Goal: Transaction & Acquisition: Purchase product/service

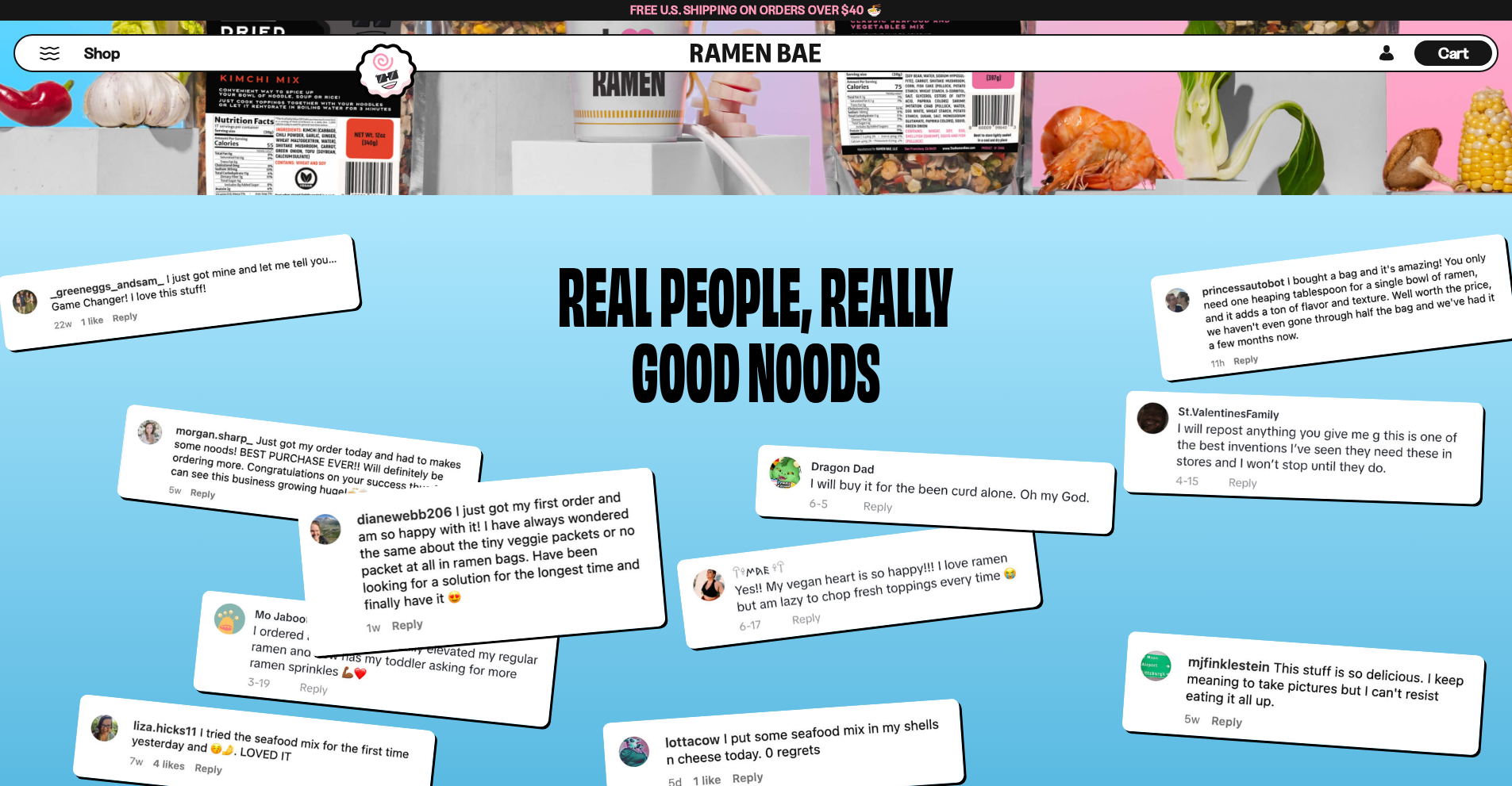
scroll to position [6435, 0]
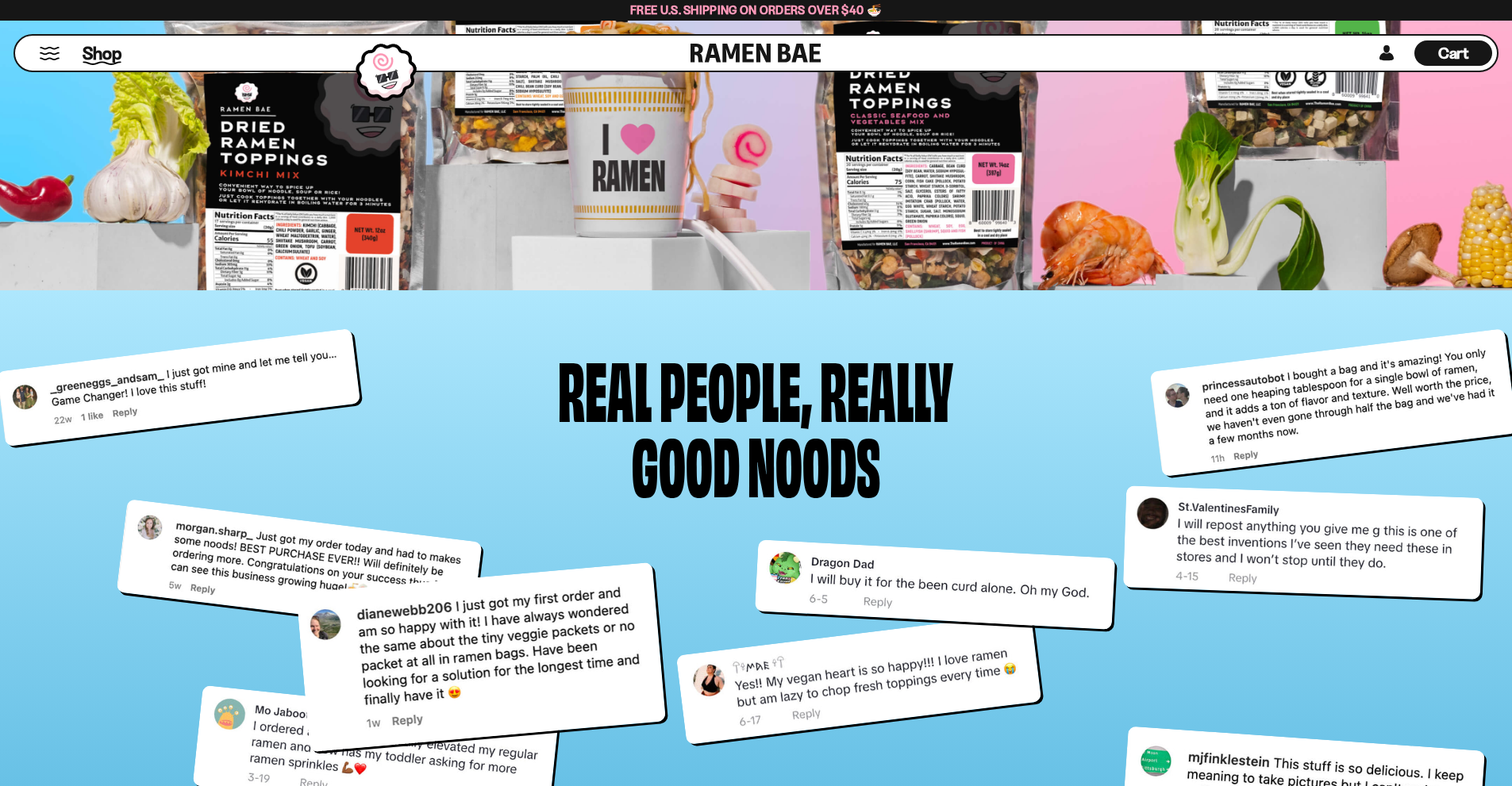
click at [100, 55] on span "Shop" at bounding box center [102, 52] width 39 height 23
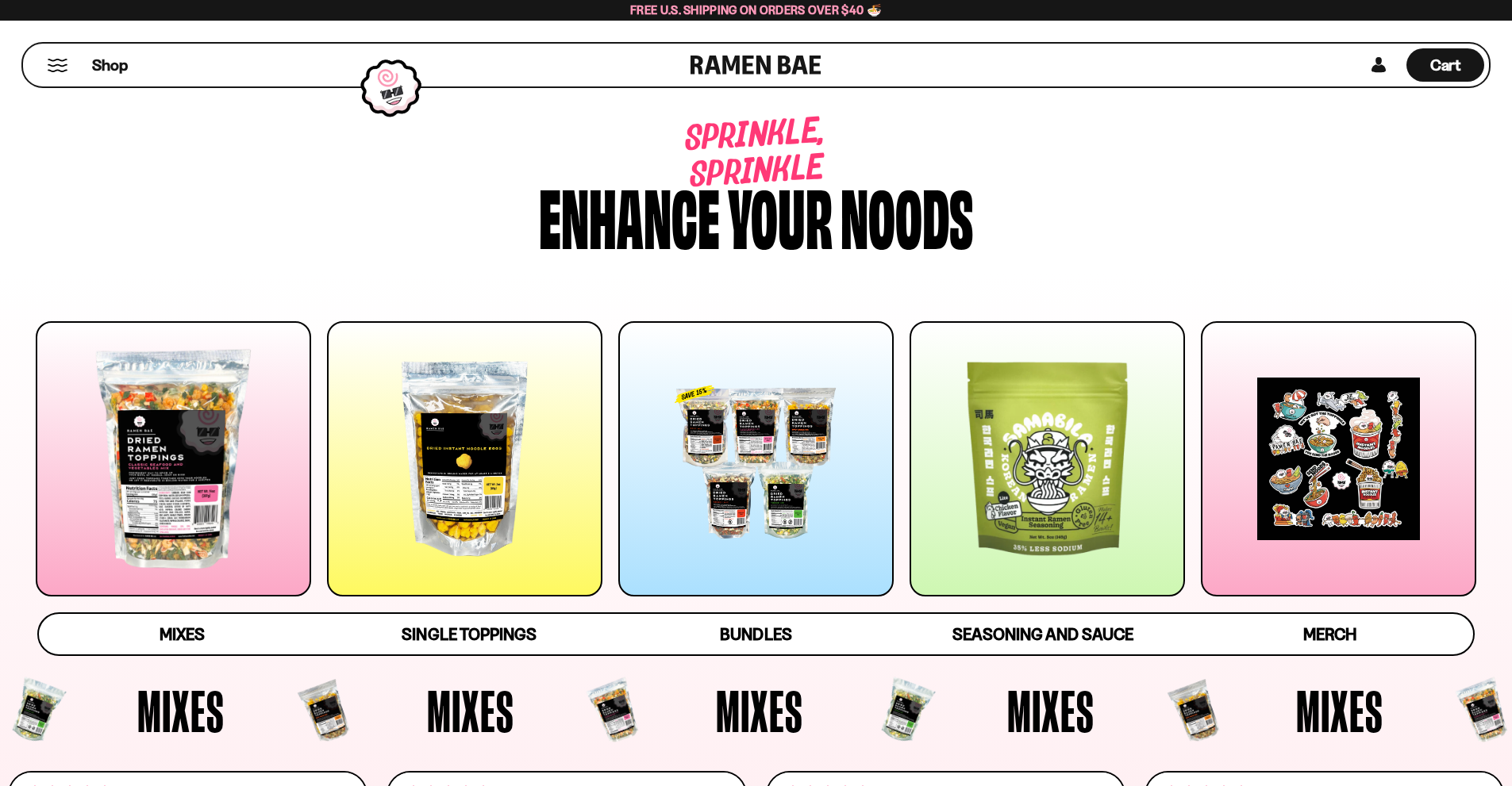
click at [425, 492] on div at bounding box center [465, 459] width 276 height 276
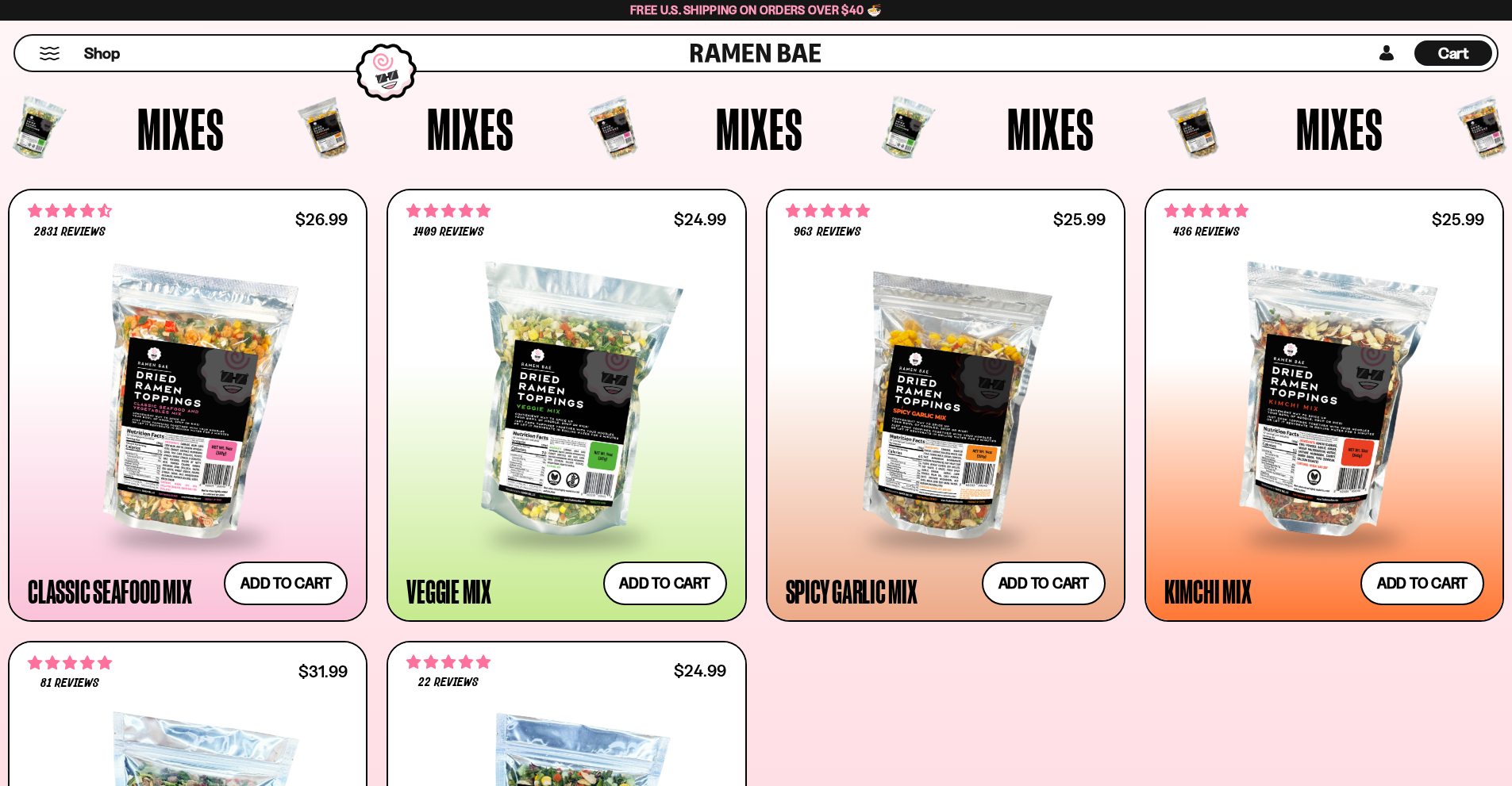
scroll to position [580, 0]
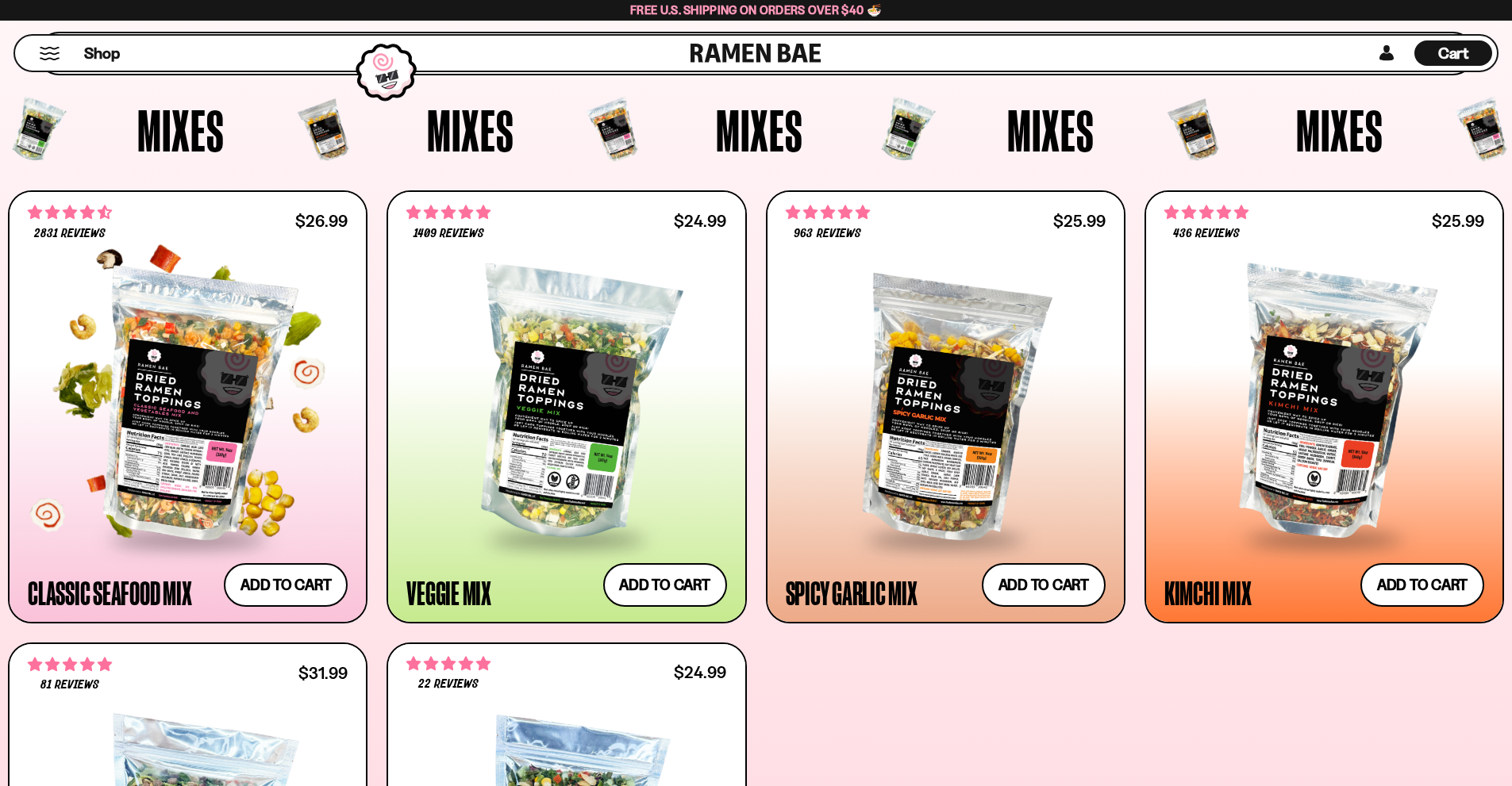
click at [212, 360] on div at bounding box center [188, 406] width 320 height 265
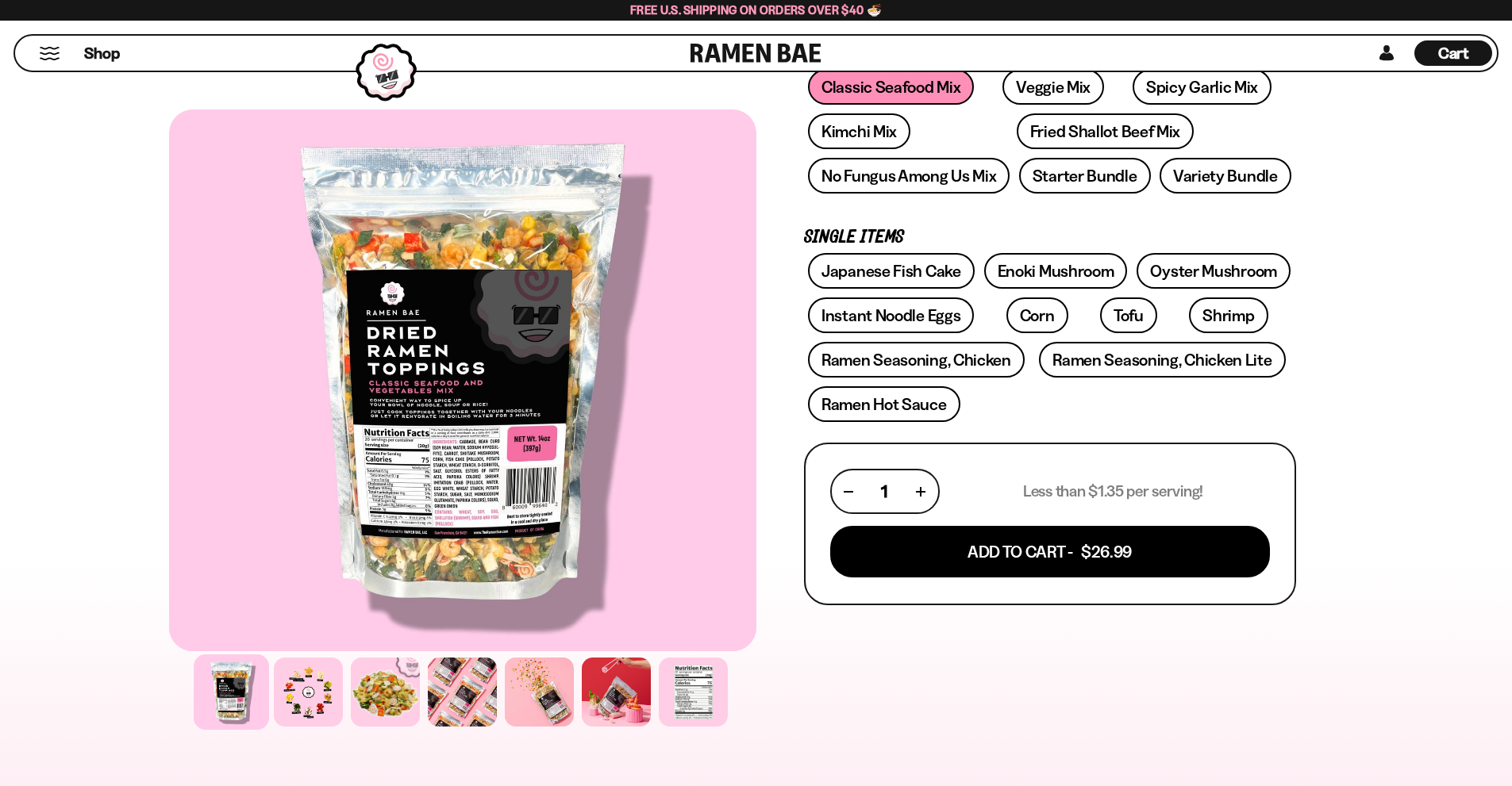
scroll to position [476, 0]
